Goal: Find specific page/section: Find specific page/section

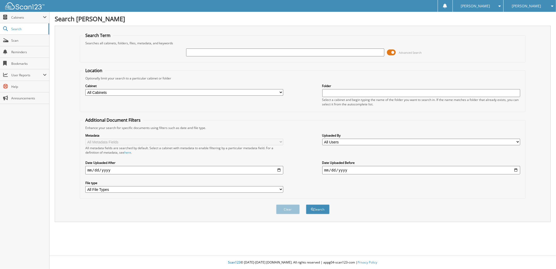
click at [203, 50] on input "text" at bounding box center [285, 52] width 198 height 8
type input "313177"
click at [323, 204] on button "Search" at bounding box center [318, 209] width 24 height 10
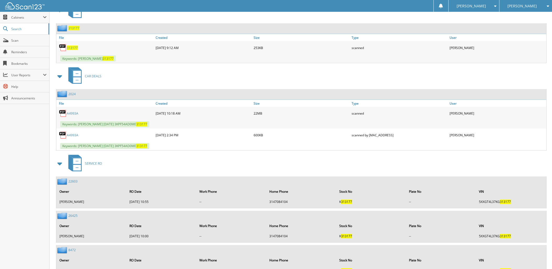
scroll to position [262, 0]
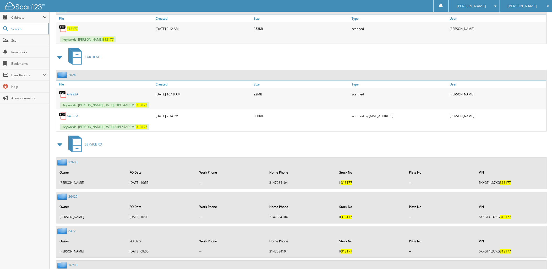
click at [71, 92] on link "A4993A" at bounding box center [73, 94] width 12 height 4
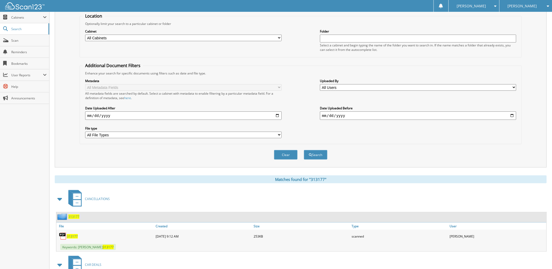
scroll to position [0, 0]
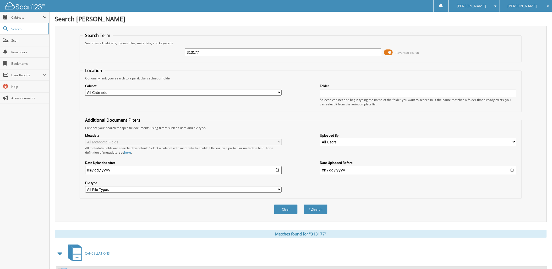
drag, startPoint x: 208, startPoint y: 49, endPoint x: 187, endPoint y: 49, distance: 21.0
click at [187, 49] on input "313177" at bounding box center [283, 52] width 196 height 8
paste input "242126"
type input "242126"
click at [310, 208] on span "submit" at bounding box center [310, 209] width 3 height 3
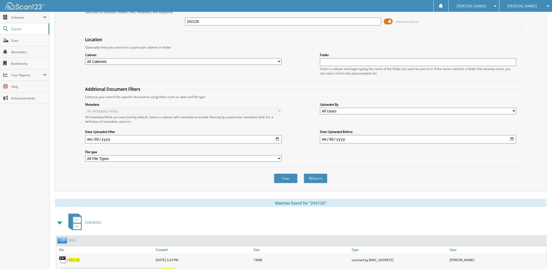
scroll to position [69, 0]
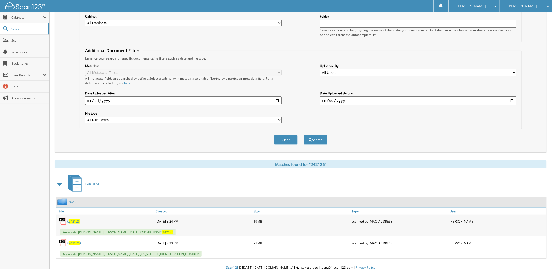
click at [74, 219] on span "242126" at bounding box center [74, 221] width 11 height 4
